Goal: Complete application form: Complete application form

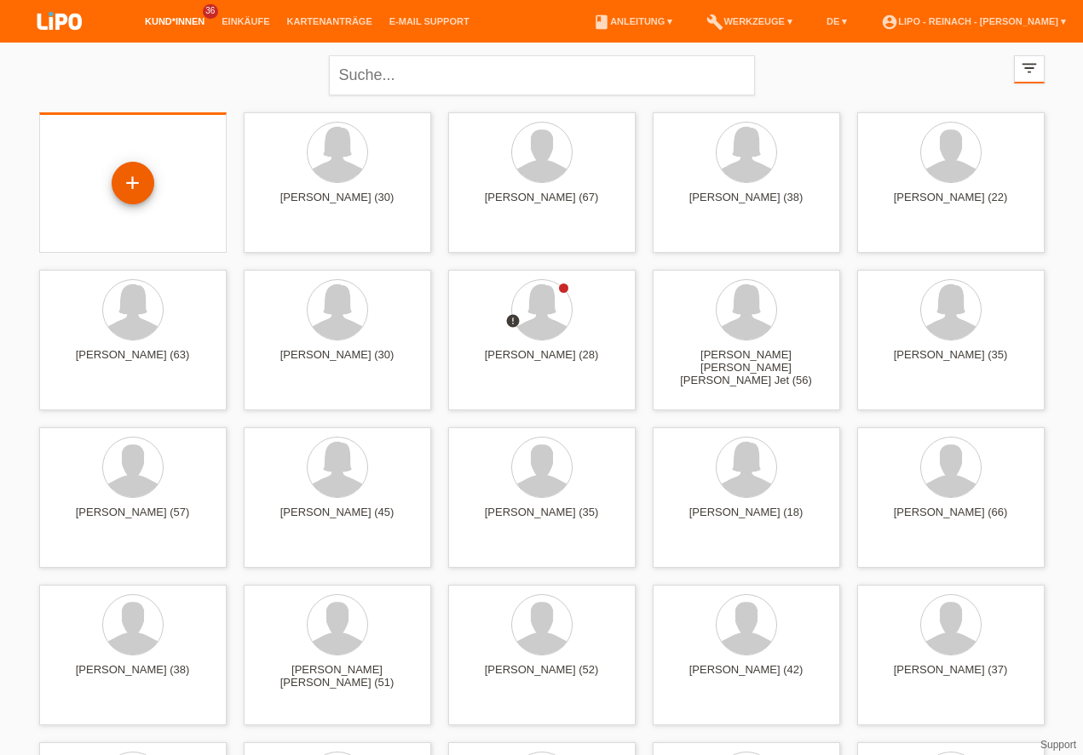
click at [135, 179] on div "+" at bounding box center [132, 183] width 41 height 29
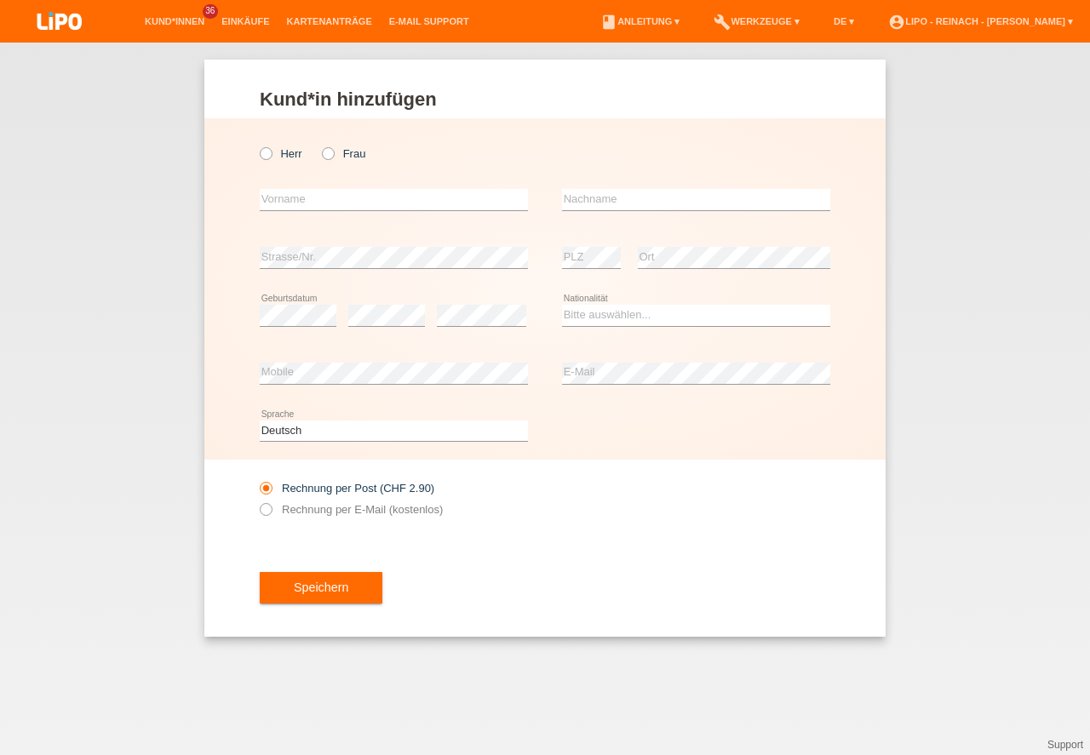
click at [319, 145] on icon at bounding box center [319, 145] width 0 height 0
click at [331, 153] on input "Frau" at bounding box center [327, 152] width 11 height 11
radio input "true"
click at [322, 192] on input "text" at bounding box center [394, 199] width 268 height 21
type input "Ramona"
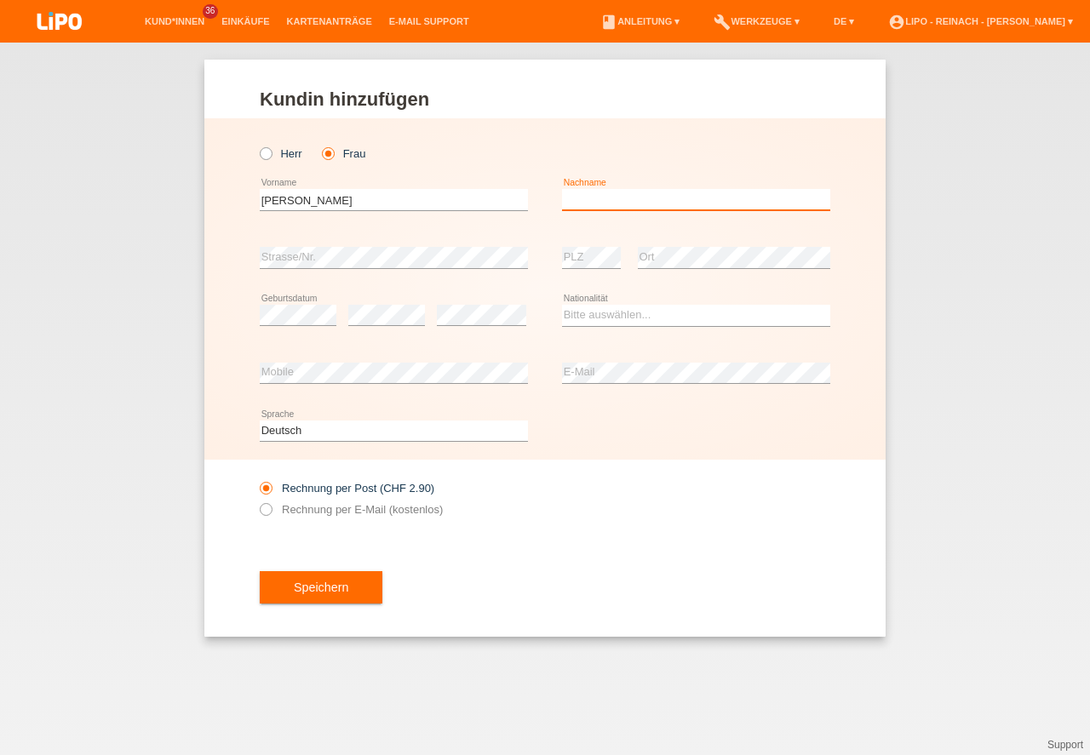
click at [606, 199] on input "text" at bounding box center [696, 199] width 268 height 21
type input "Fankhauser"
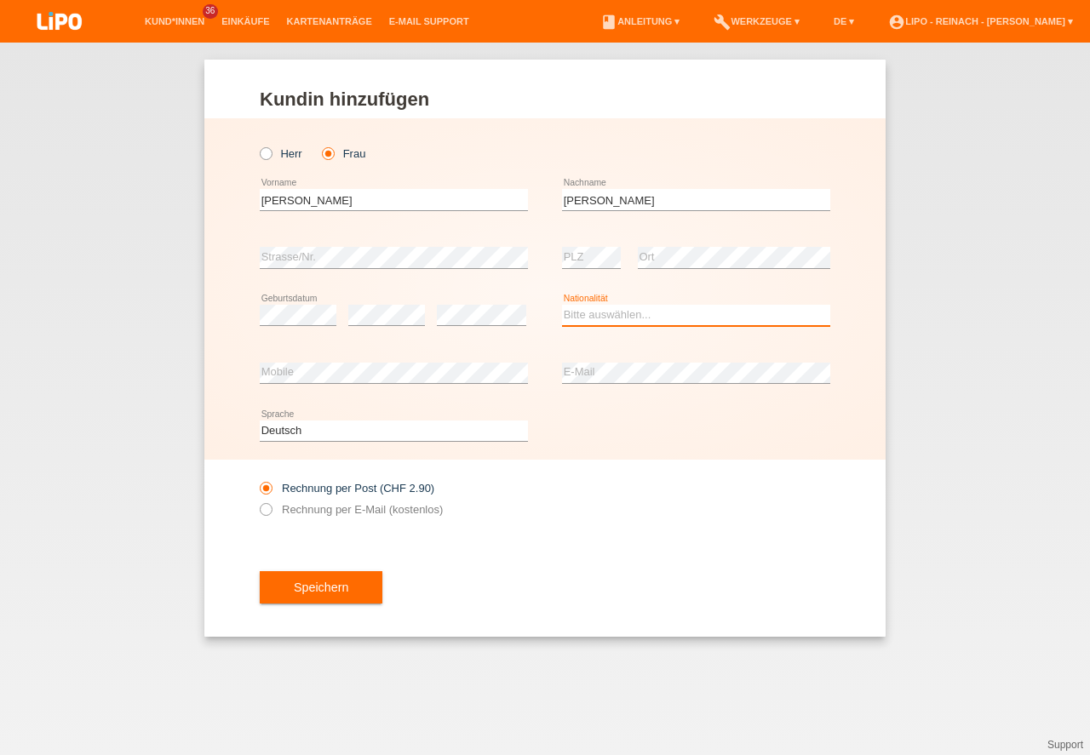
click at [617, 315] on select "Bitte auswählen... Schweiz Deutschland Liechtenstein Österreich ------------ Af…" at bounding box center [696, 315] width 268 height 20
select select "CH"
click at [0, 0] on option "[GEOGRAPHIC_DATA]" at bounding box center [0, 0] width 0 height 0
click at [257, 501] on icon at bounding box center [257, 501] width 0 height 0
click at [268, 510] on input "Rechnung per E-Mail (kostenlos)" at bounding box center [265, 513] width 11 height 21
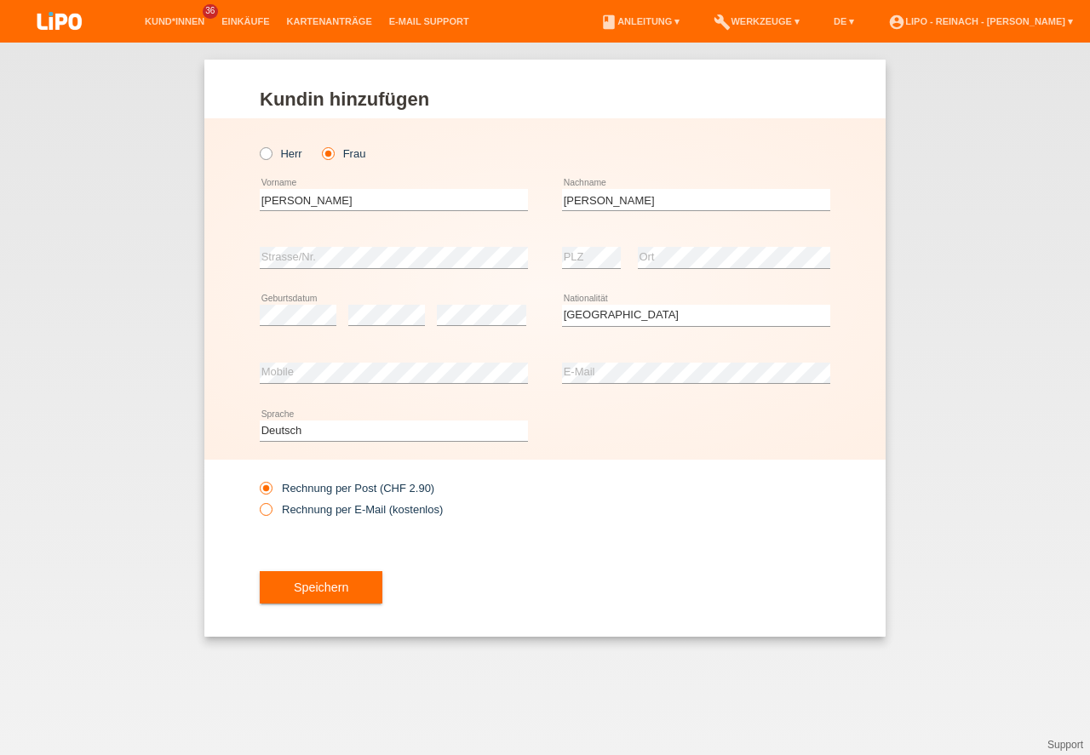
radio input "true"
click at [311, 602] on button "Speichern" at bounding box center [321, 588] width 123 height 32
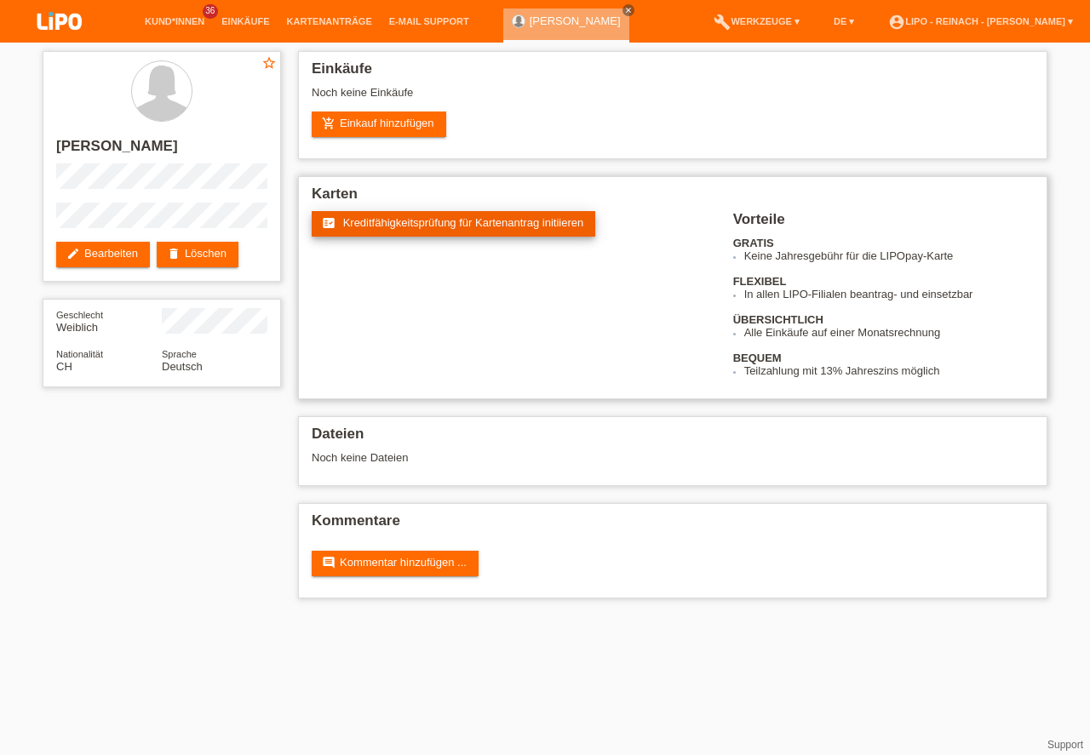
click at [497, 232] on link "fact_check Kreditfähigkeitsprüfung für Kartenantrag initiieren" at bounding box center [454, 224] width 284 height 26
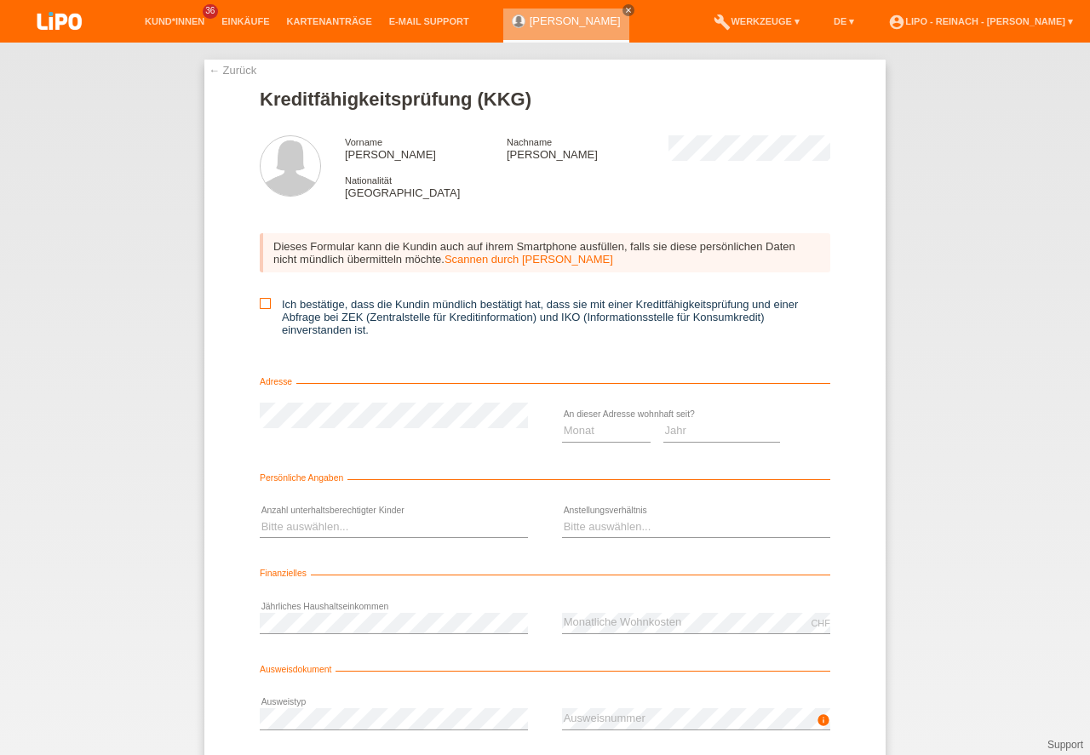
click at [265, 305] on icon at bounding box center [265, 303] width 11 height 11
click at [265, 305] on input "Ich bestätige, dass die Kundin mündlich bestätigt hat, dass sie mit einer Kredi…" at bounding box center [265, 303] width 11 height 11
checkbox input "true"
click at [602, 434] on select "Monat 01 02 03 04 05 06 07 08 09 10" at bounding box center [606, 431] width 89 height 20
select select "01"
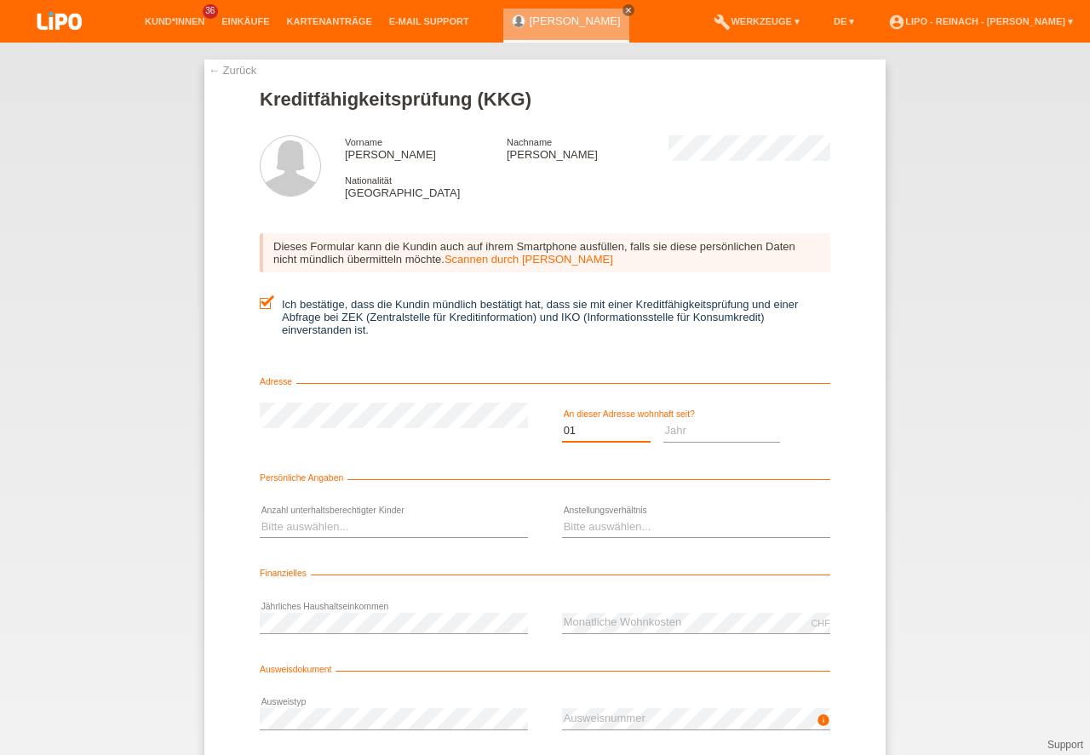
click at [0, 0] on option "01" at bounding box center [0, 0] width 0 height 0
click at [700, 429] on select "Jahr 2025 2024 2023 2022 2021 2020 2019 2018 2017 2016 2015 2014 2013 2012 2011…" at bounding box center [722, 431] width 118 height 20
select select "2016"
click at [319, 537] on select "Bitte auswählen... 0 1 2 3 4 5 6 7 8 9" at bounding box center [394, 527] width 268 height 20
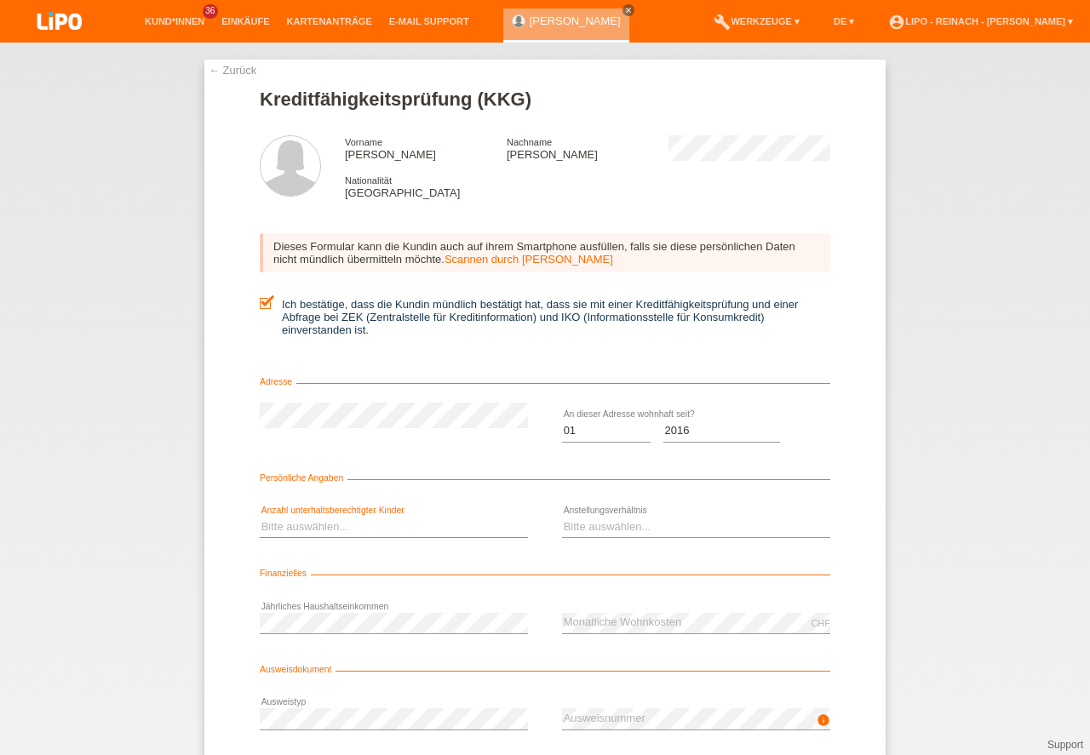
select select "1"
click at [0, 0] on option "1" at bounding box center [0, 0] width 0 height 0
click at [582, 530] on select "Bitte auswählen... Unbefristet Befristet Lehrling/Student Pensioniert Nicht arb…" at bounding box center [696, 527] width 268 height 20
select select "UNEMPLOYED"
click at [0, 0] on option "Nicht arbeitstätig" at bounding box center [0, 0] width 0 height 0
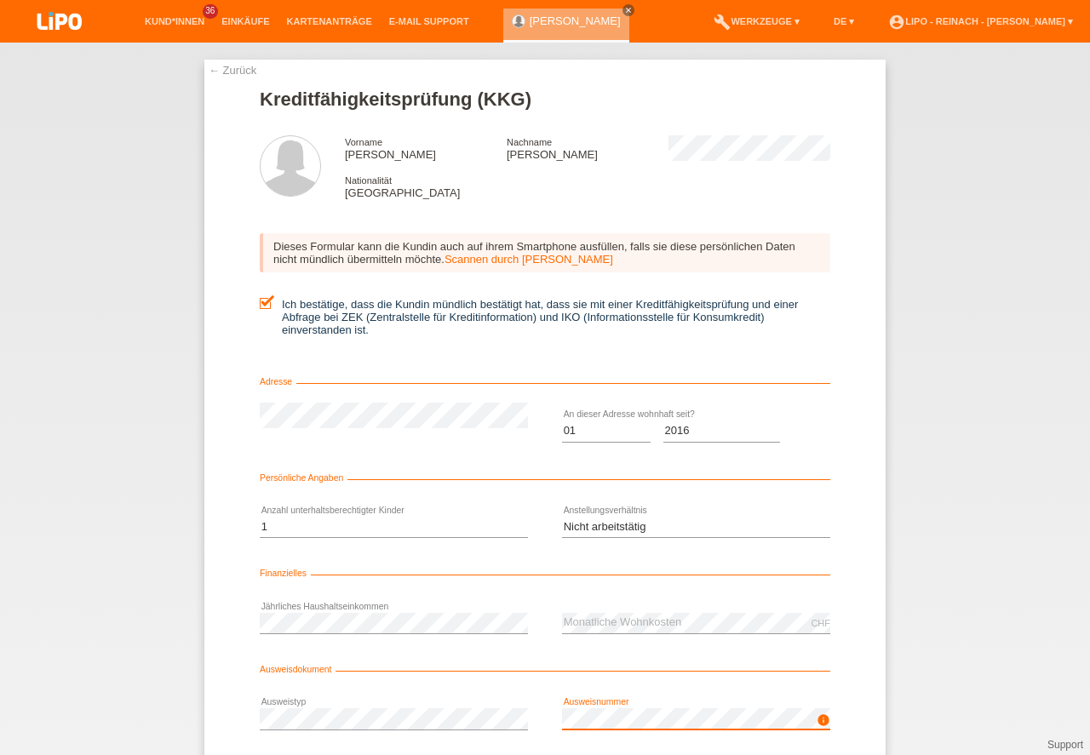
scroll to position [112, 0]
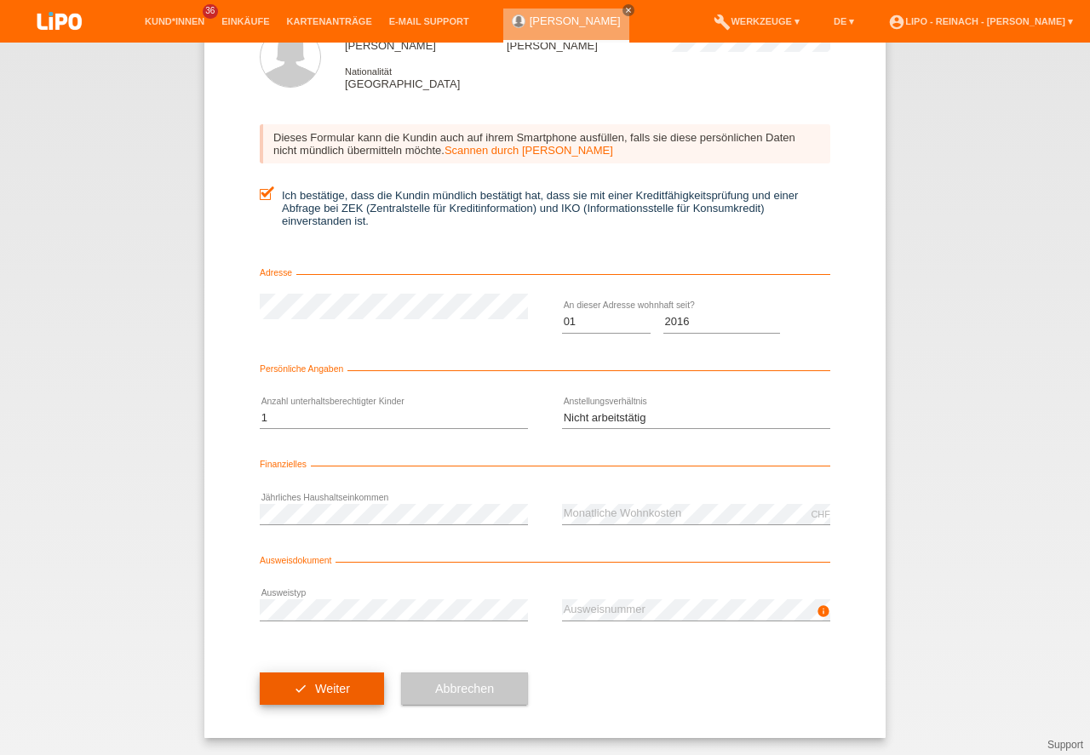
click at [325, 675] on button "check Weiter" at bounding box center [322, 689] width 124 height 32
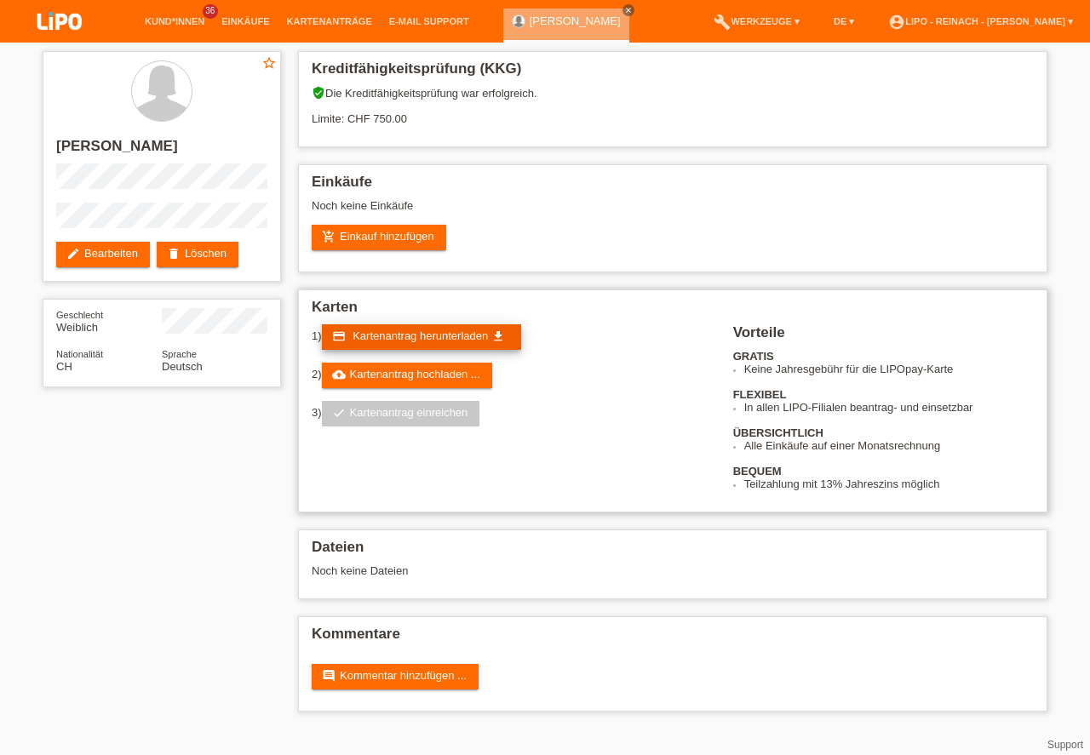
click at [396, 341] on span "Kartenantrag herunterladen" at bounding box center [420, 336] width 135 height 13
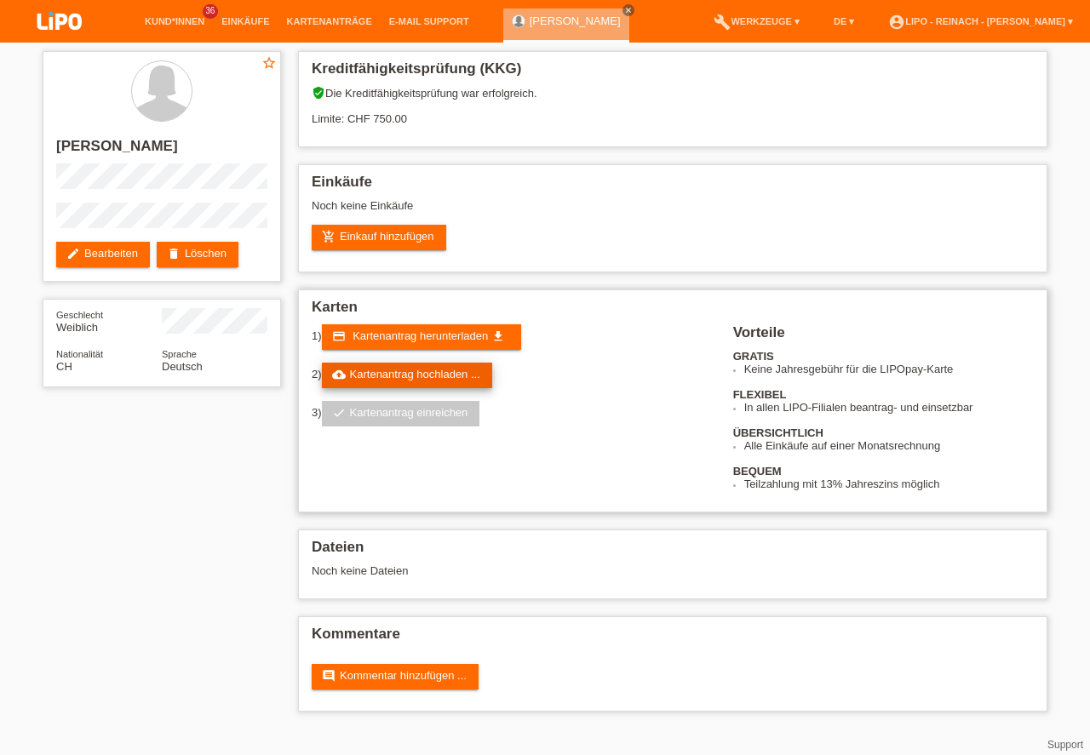
click at [434, 379] on link "cloud_upload Kartenantrag hochladen ..." at bounding box center [407, 376] width 170 height 26
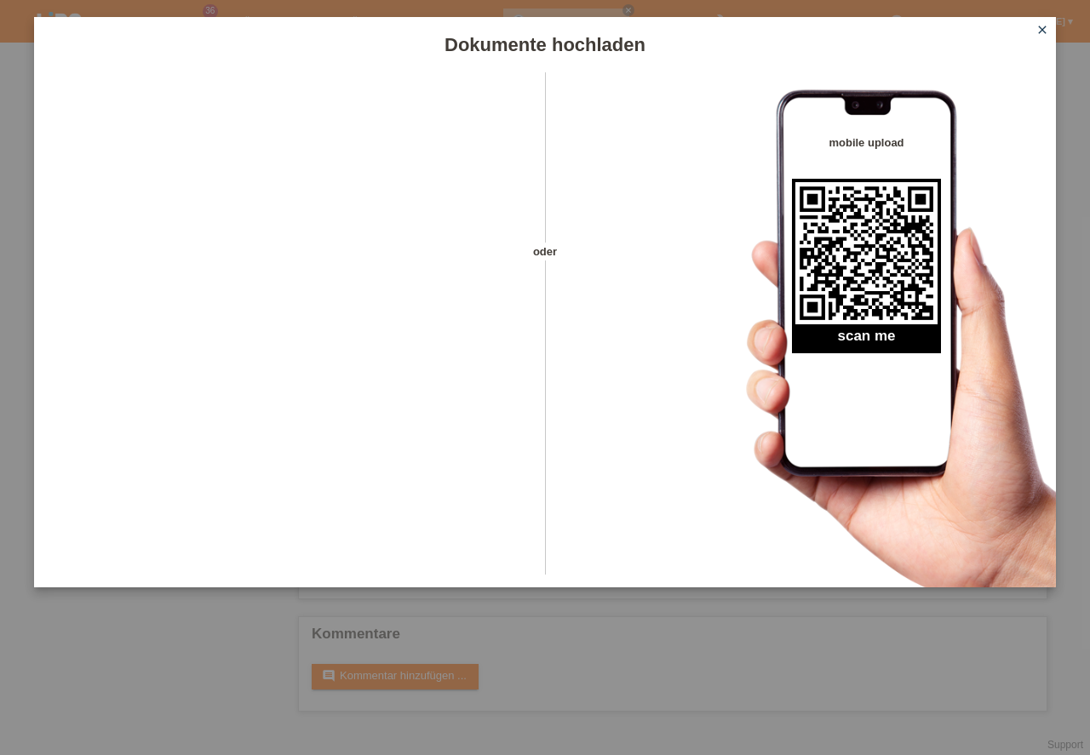
click at [1047, 27] on icon "close" at bounding box center [1043, 30] width 14 height 14
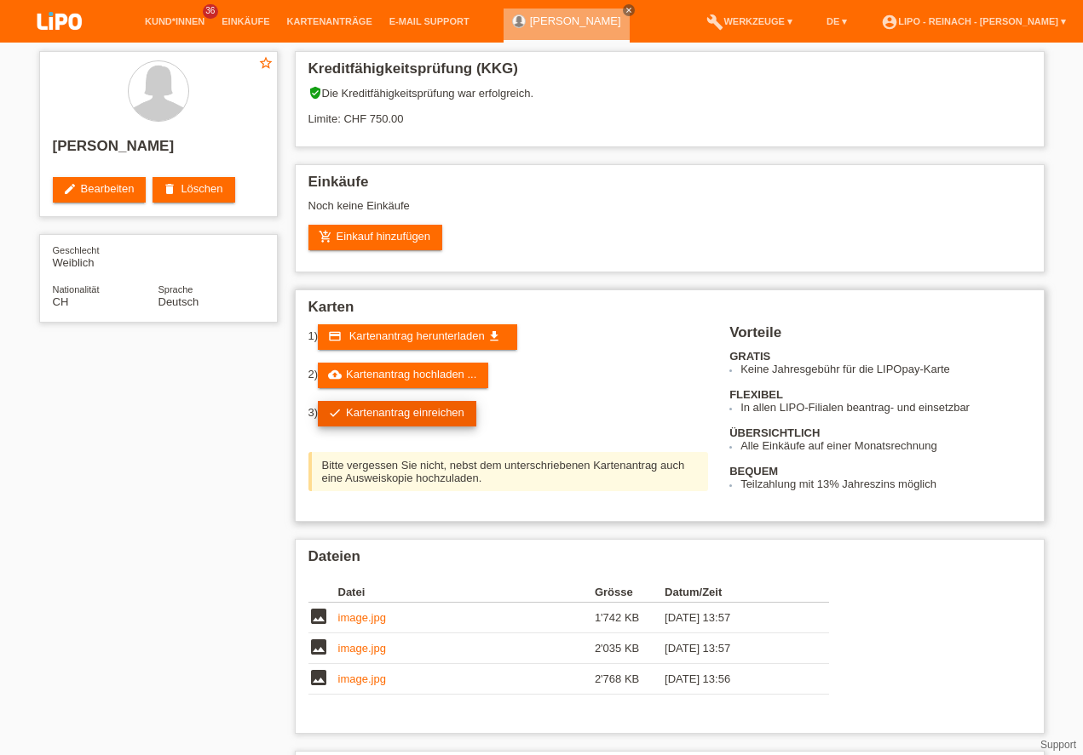
click at [432, 415] on link "check Kartenantrag einreichen" at bounding box center [397, 414] width 158 height 26
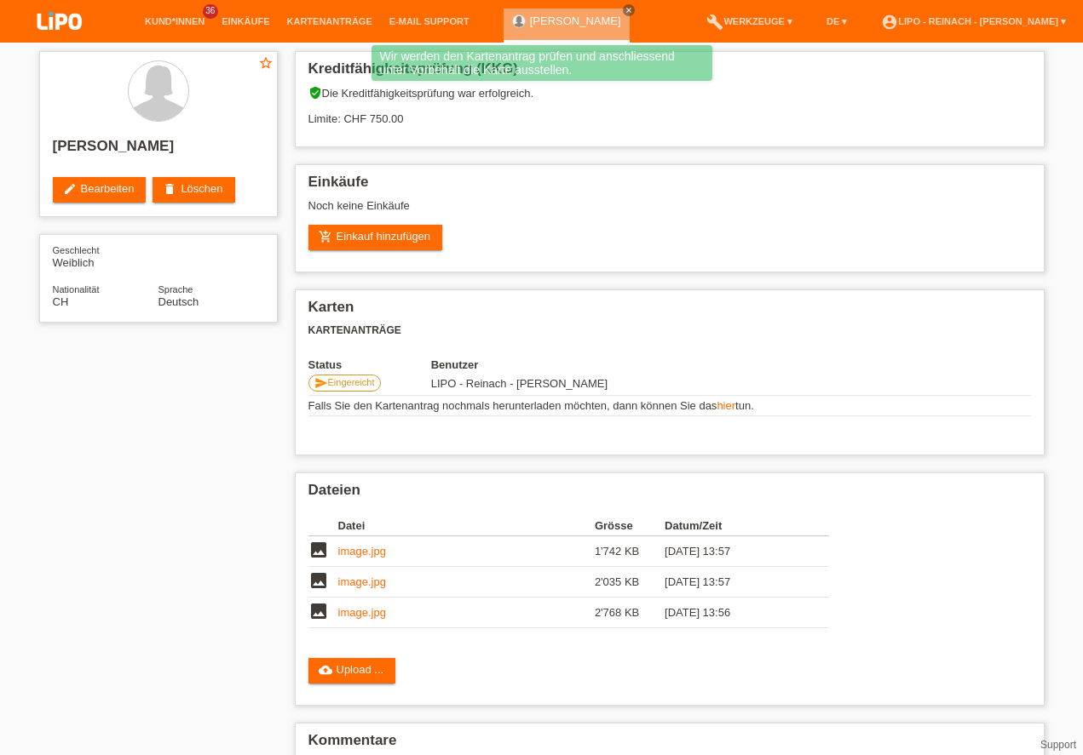
click at [49, 20] on img at bounding box center [59, 22] width 85 height 45
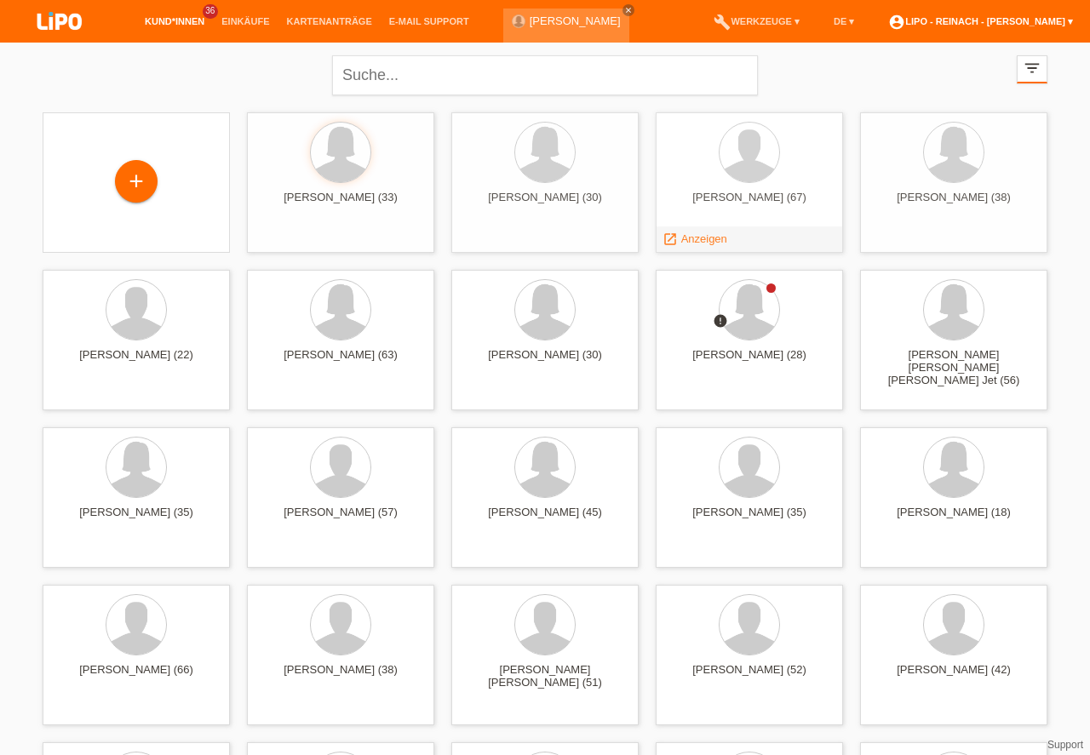
click at [1013, 21] on link "account_circle LIPO - Reinach - [PERSON_NAME] ▾" at bounding box center [981, 21] width 202 height 10
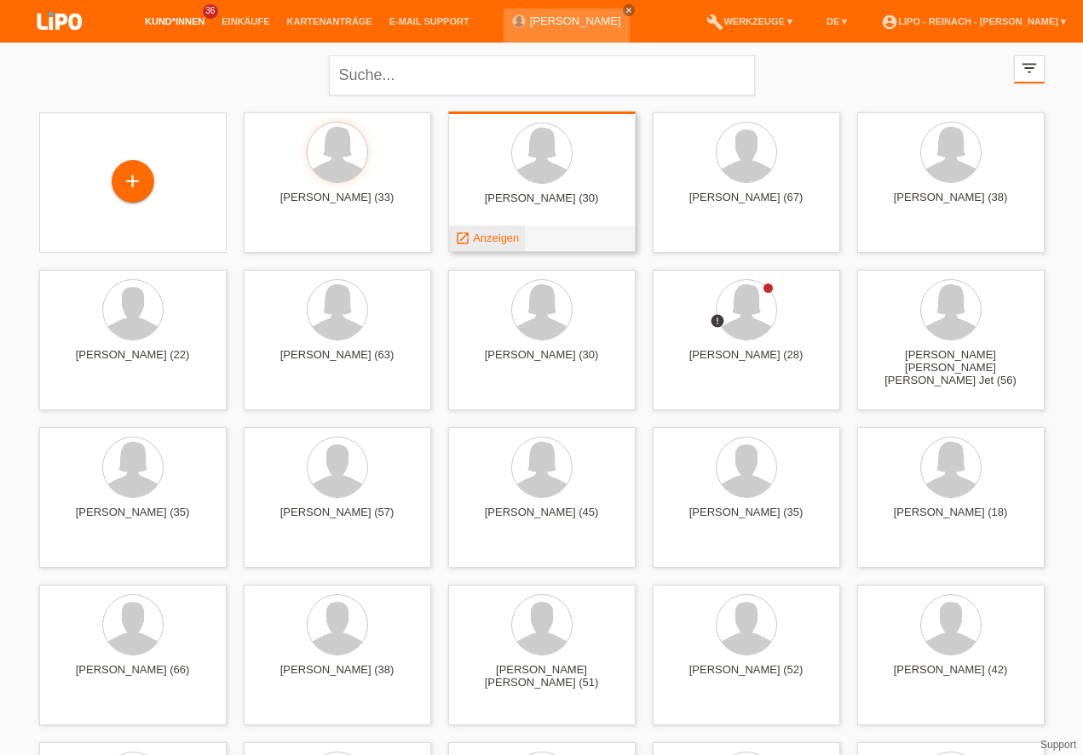
click at [495, 240] on span "Anzeigen" at bounding box center [496, 238] width 46 height 13
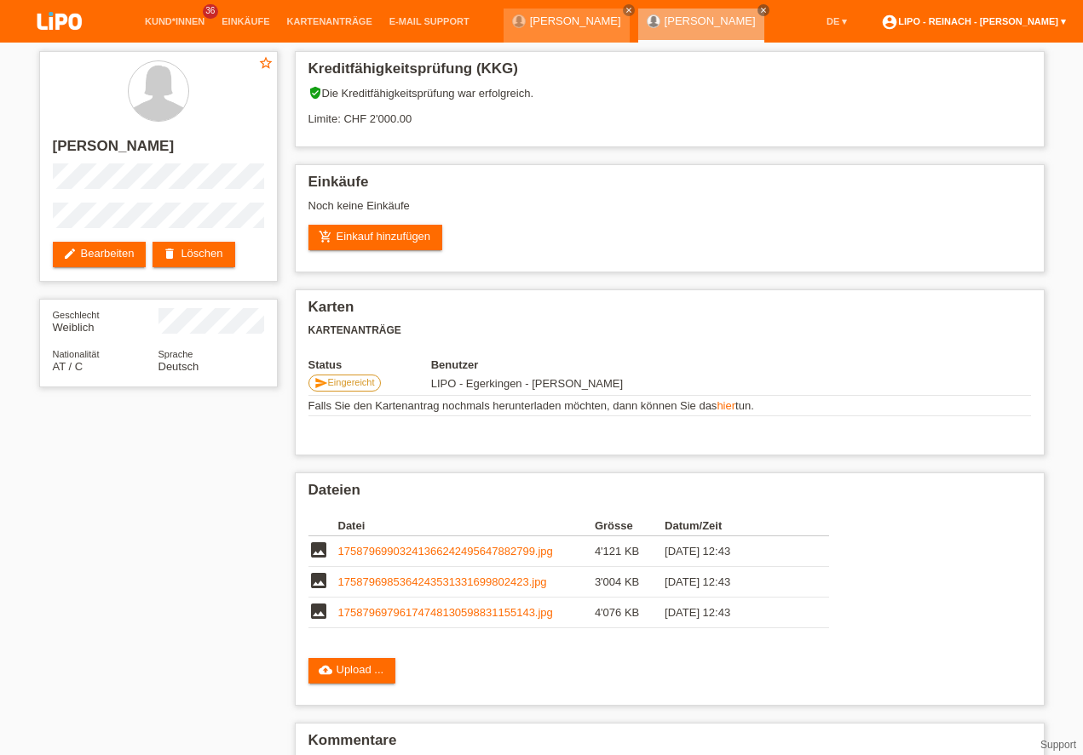
click at [962, 20] on link "account_circle LIPO - Reinach - [PERSON_NAME] ▾" at bounding box center [973, 21] width 202 height 10
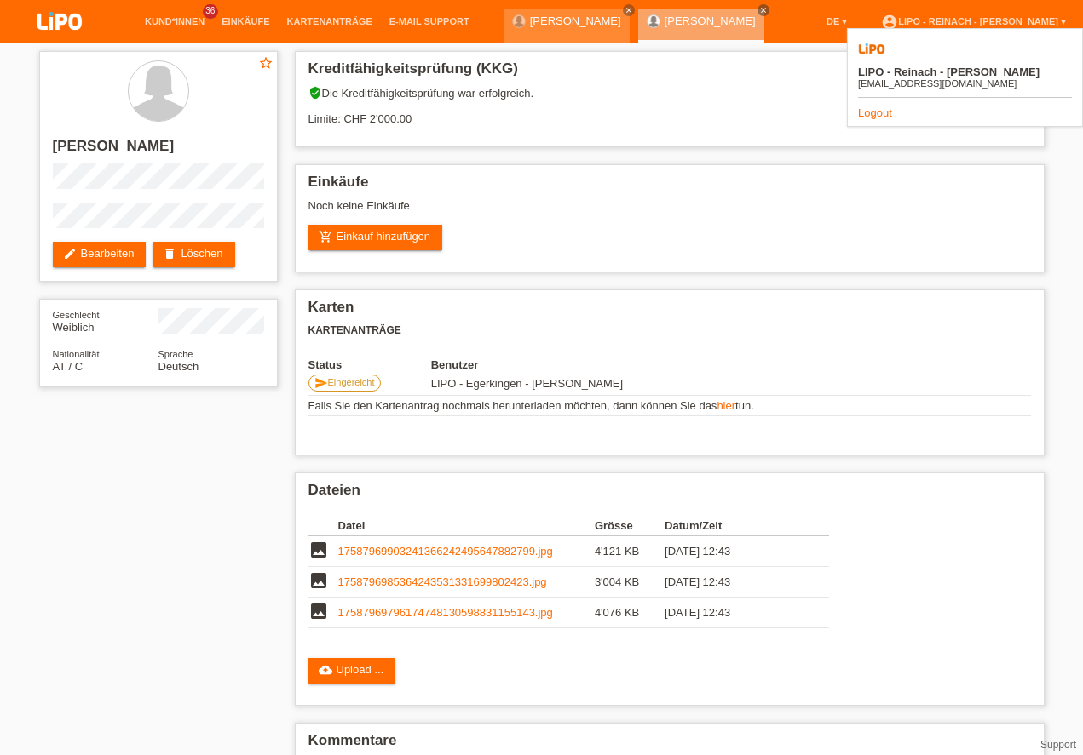
click at [872, 106] on link "Logout" at bounding box center [875, 112] width 34 height 13
